Goal: Transaction & Acquisition: Download file/media

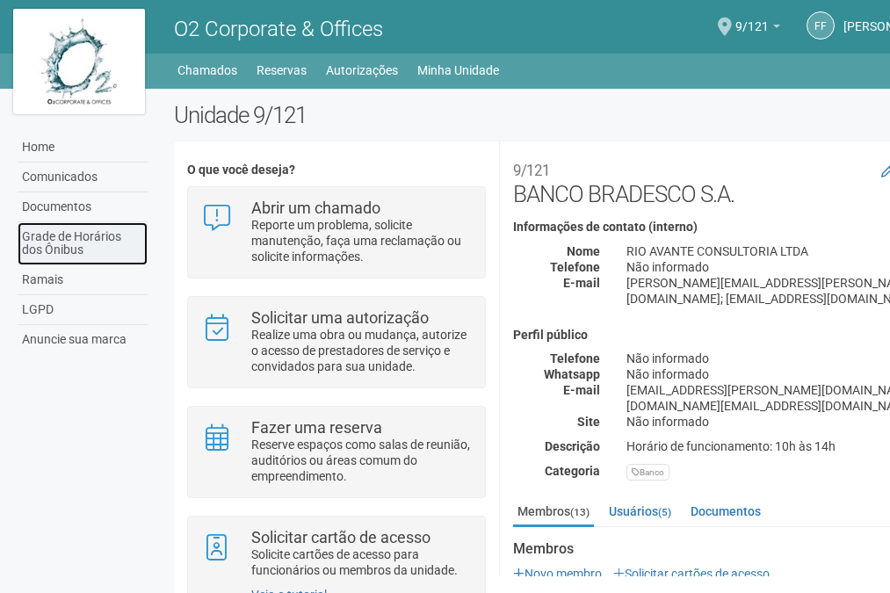
click at [65, 242] on link "Grade de Horários dos Ônibus" at bounding box center [83, 243] width 130 height 43
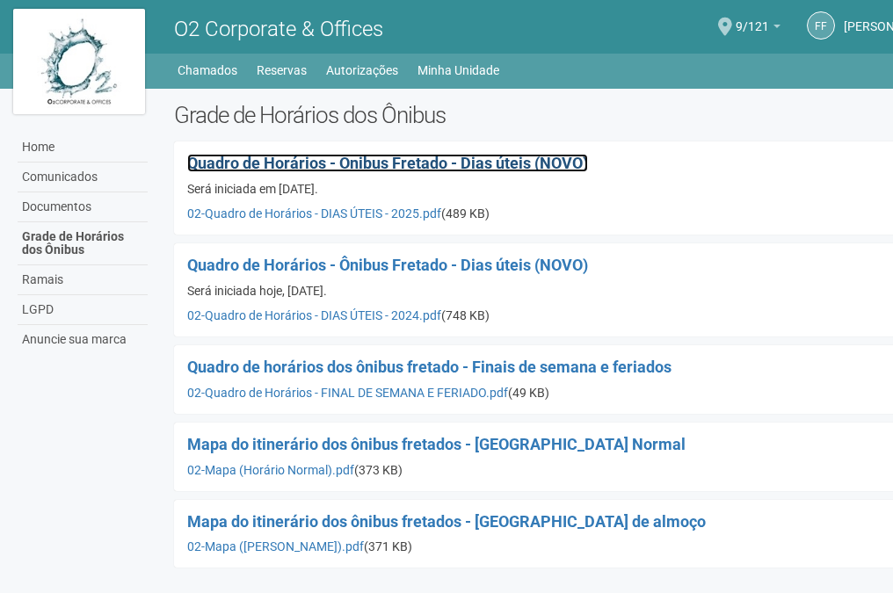
click at [368, 163] on span "Quadro de Horários - Ônibus Fretado - Dias úteis (NOVO)" at bounding box center [387, 163] width 401 height 18
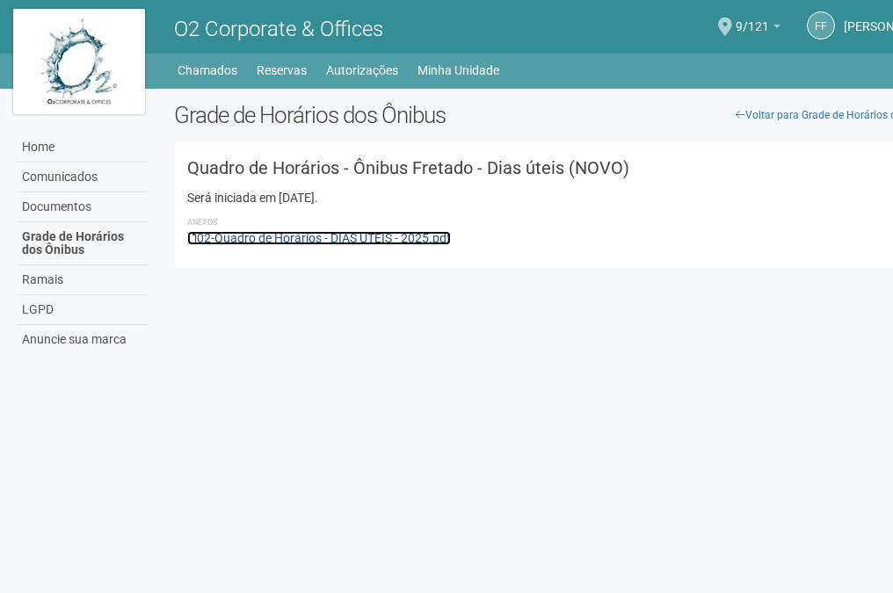
click at [289, 240] on link "02-Quadro de Horários - DIAS ÚTEIS - 2025.pdf" at bounding box center [319, 238] width 264 height 14
